Goal: Task Accomplishment & Management: Use online tool/utility

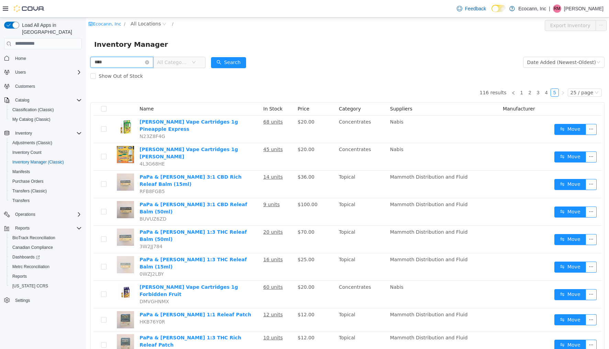
click at [121, 58] on input "****" at bounding box center [121, 61] width 63 height 11
type input "******"
